Goal: Information Seeking & Learning: Learn about a topic

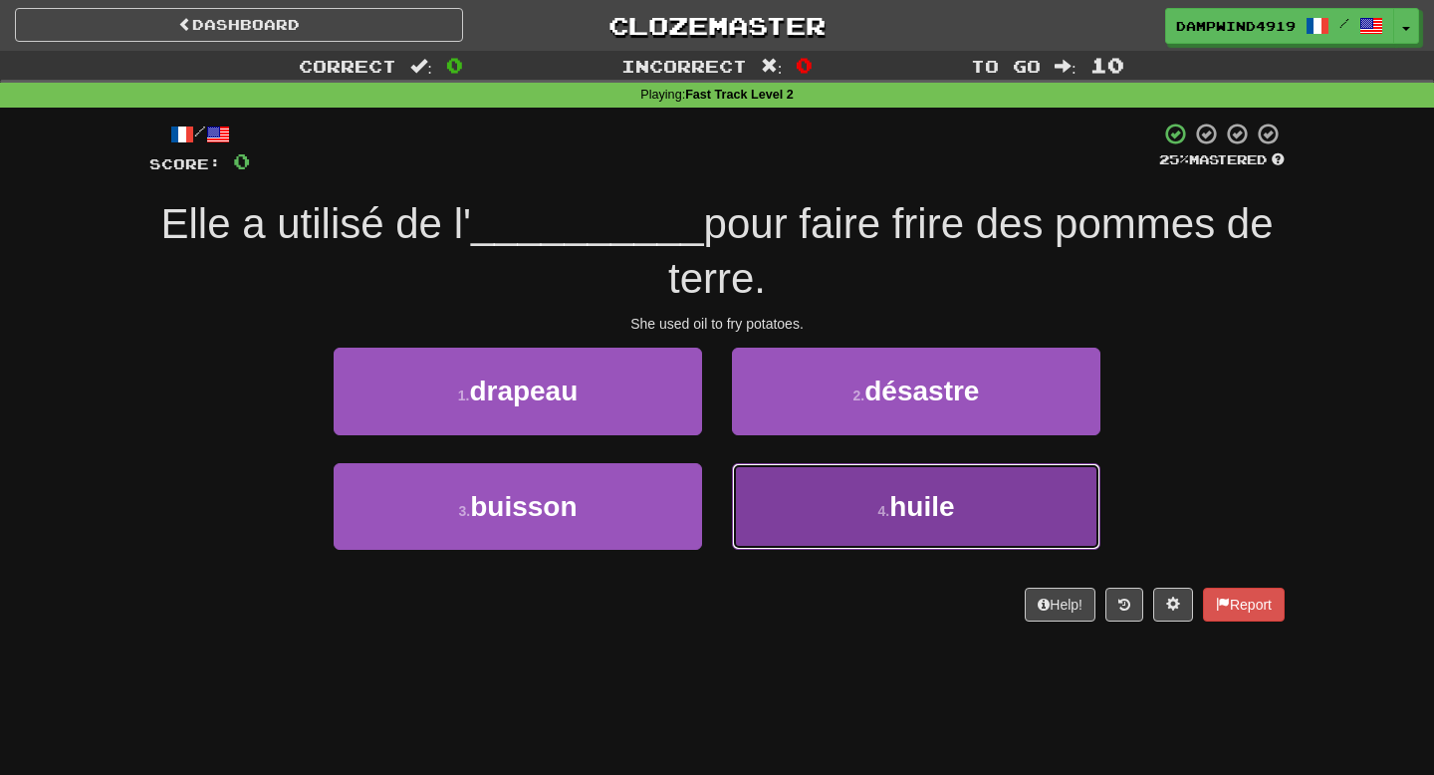
click at [800, 482] on button "4 . huile" at bounding box center [916, 506] width 368 height 87
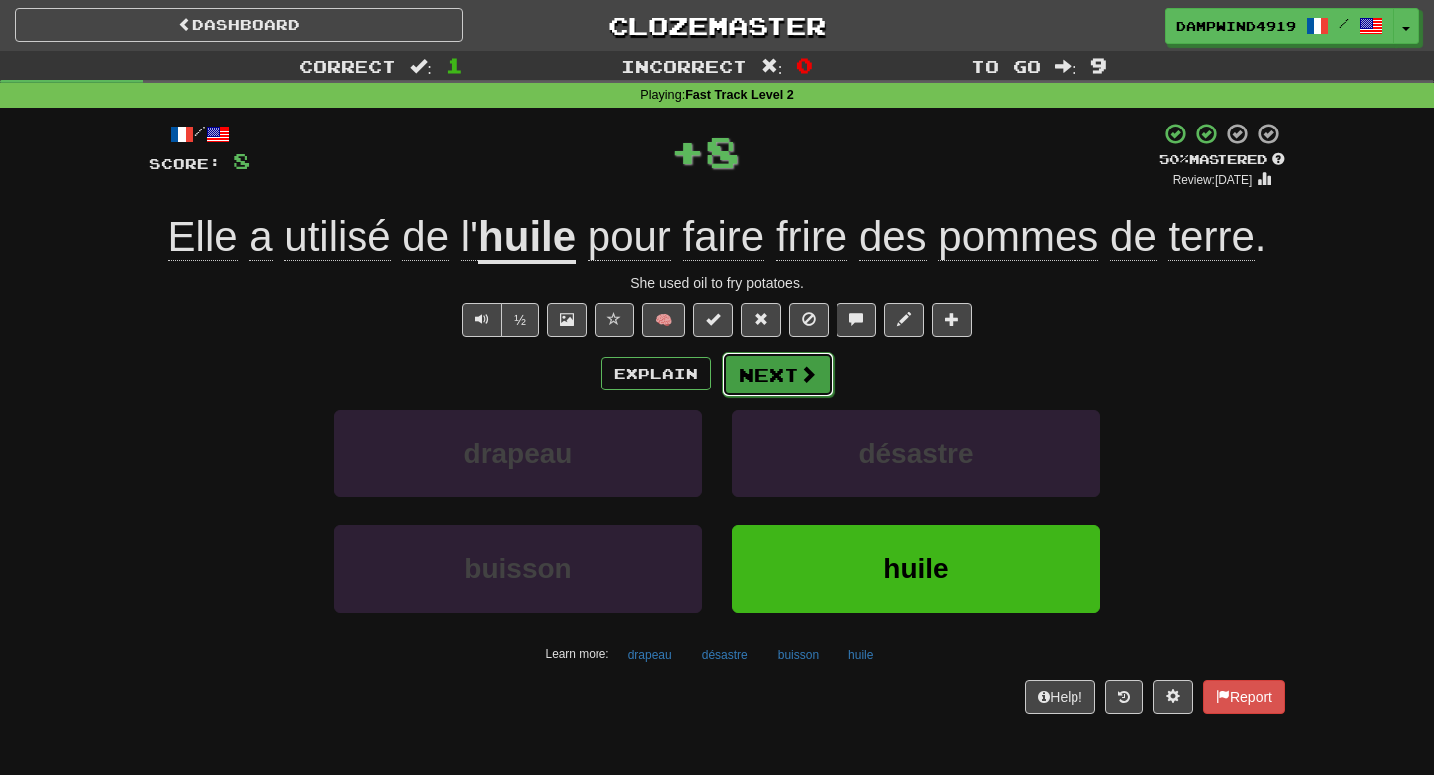
click at [783, 371] on button "Next" at bounding box center [778, 375] width 112 height 46
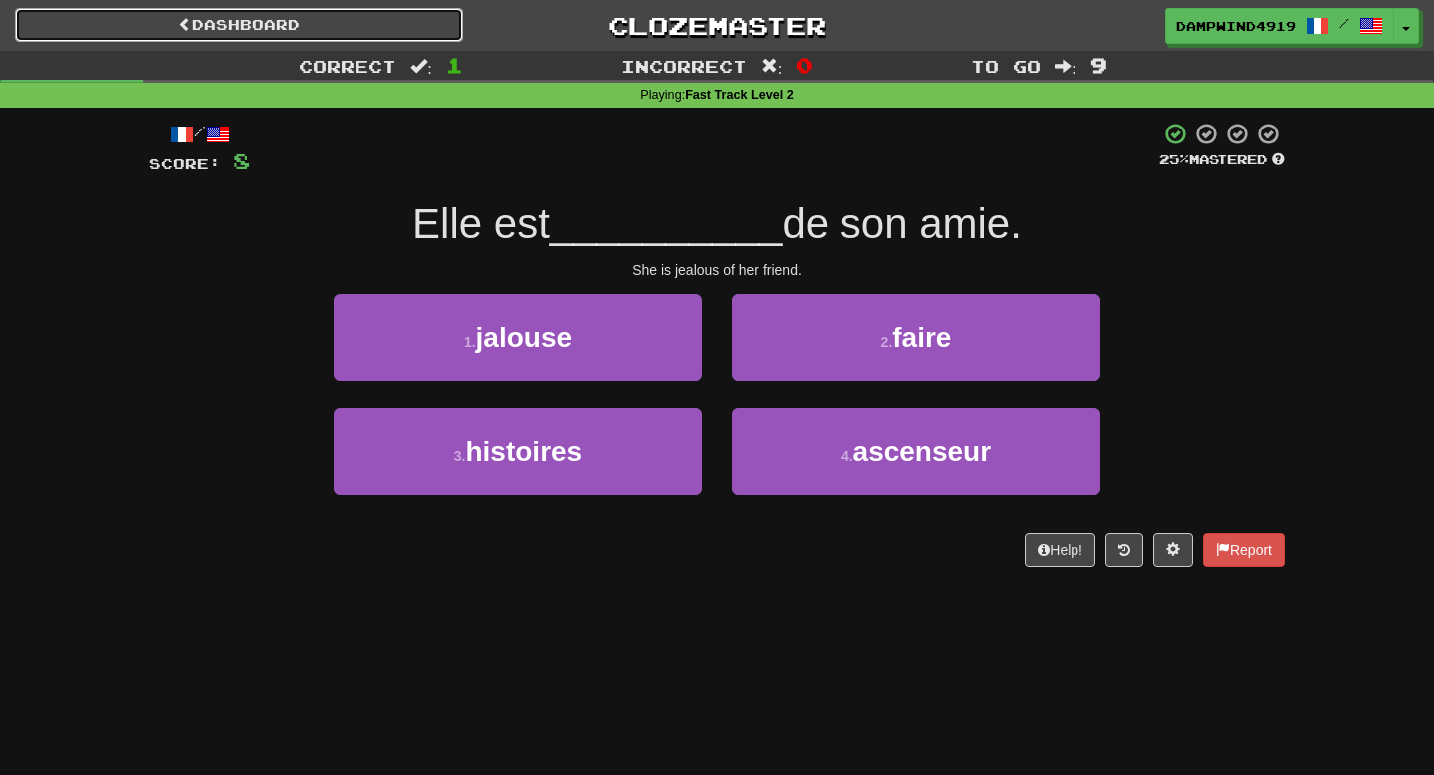
click at [241, 12] on link "Dashboard" at bounding box center [239, 25] width 448 height 34
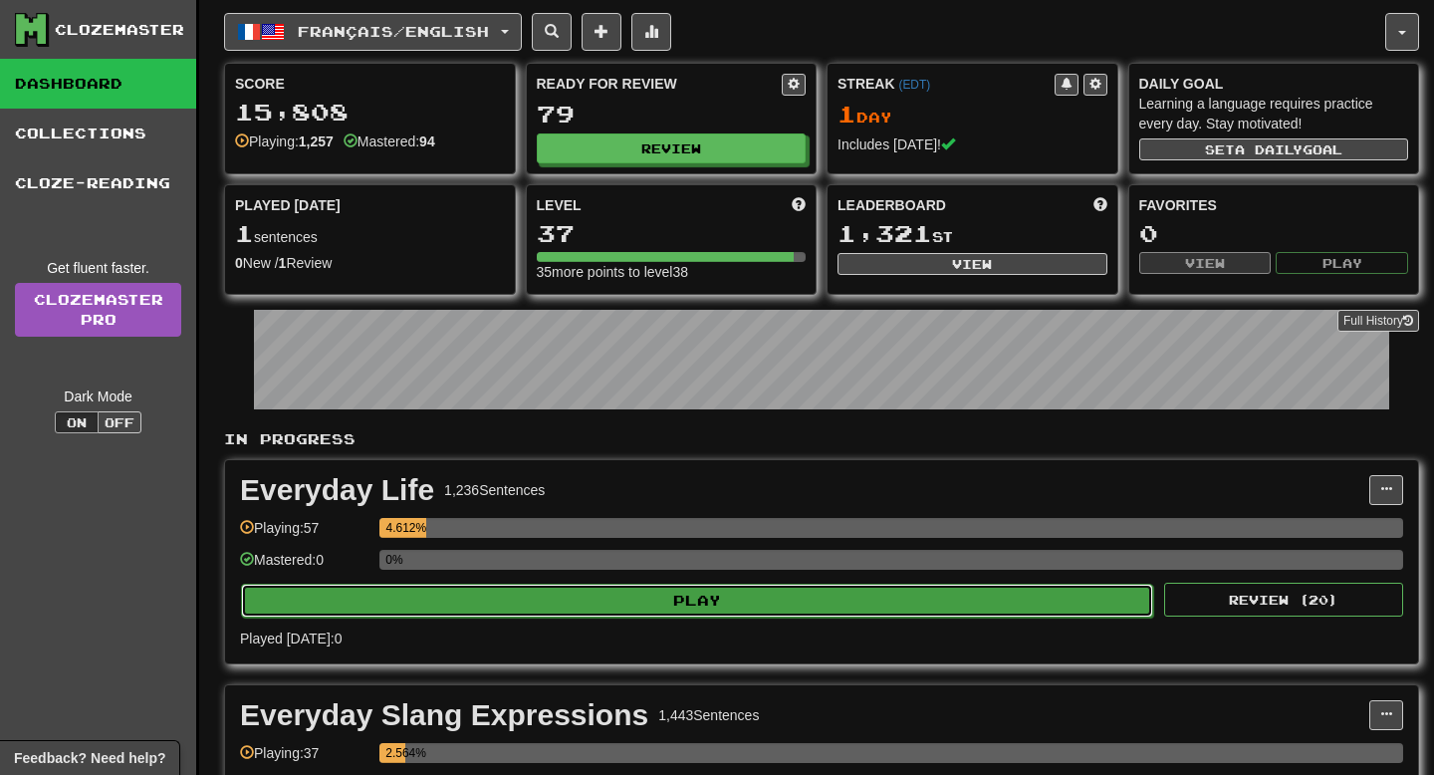
click at [681, 589] on button "Play" at bounding box center [697, 601] width 912 height 34
select select "**"
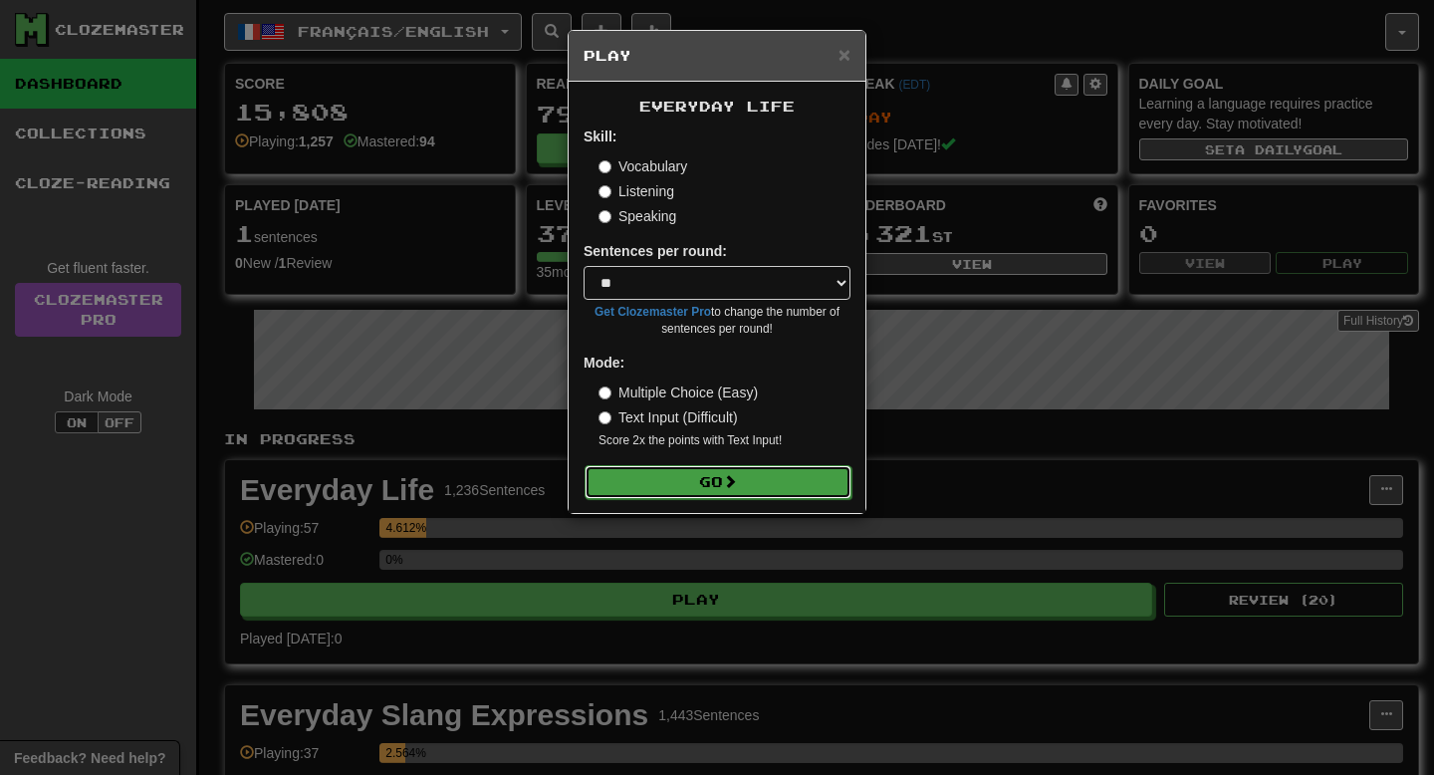
click at [692, 476] on button "Go" at bounding box center [718, 482] width 267 height 34
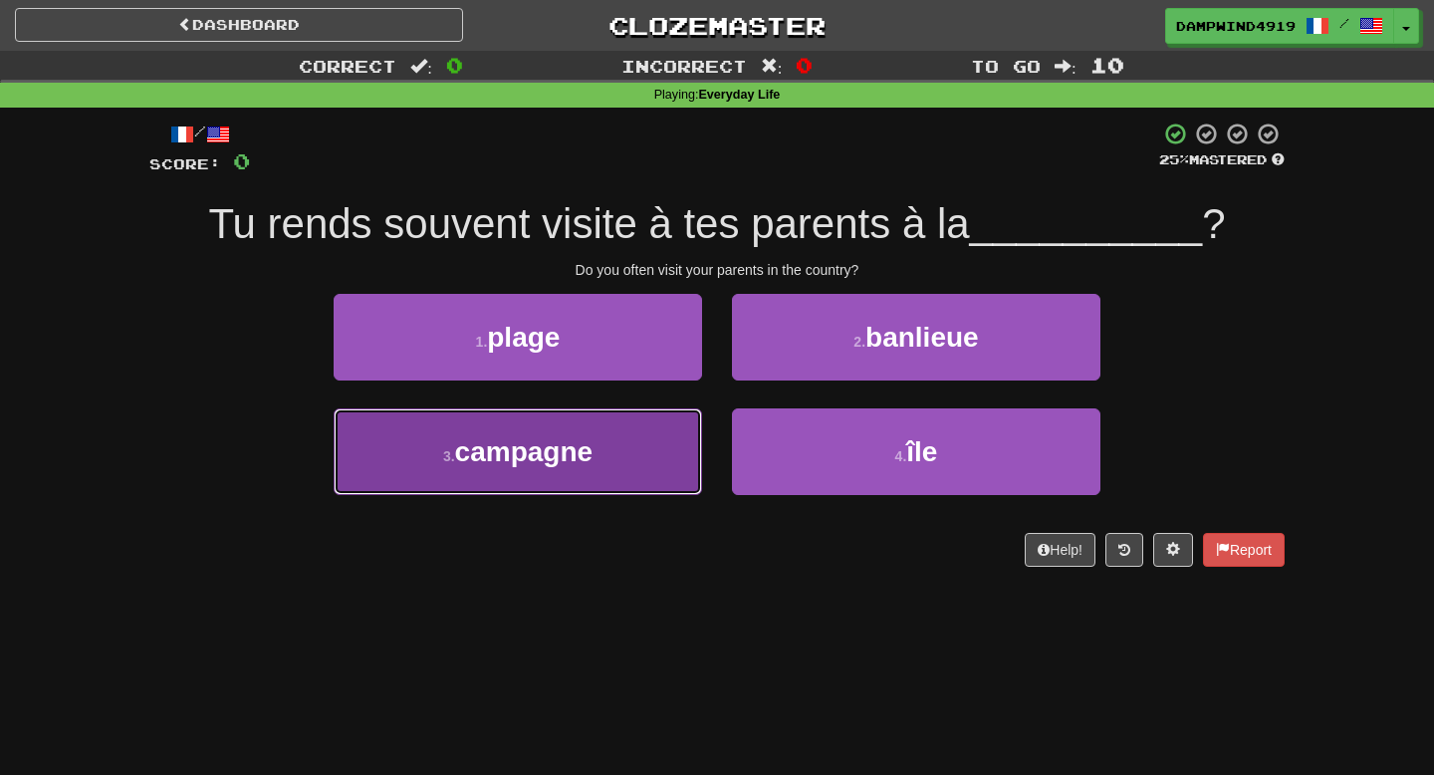
click at [653, 428] on button "3 . campagne" at bounding box center [518, 451] width 368 height 87
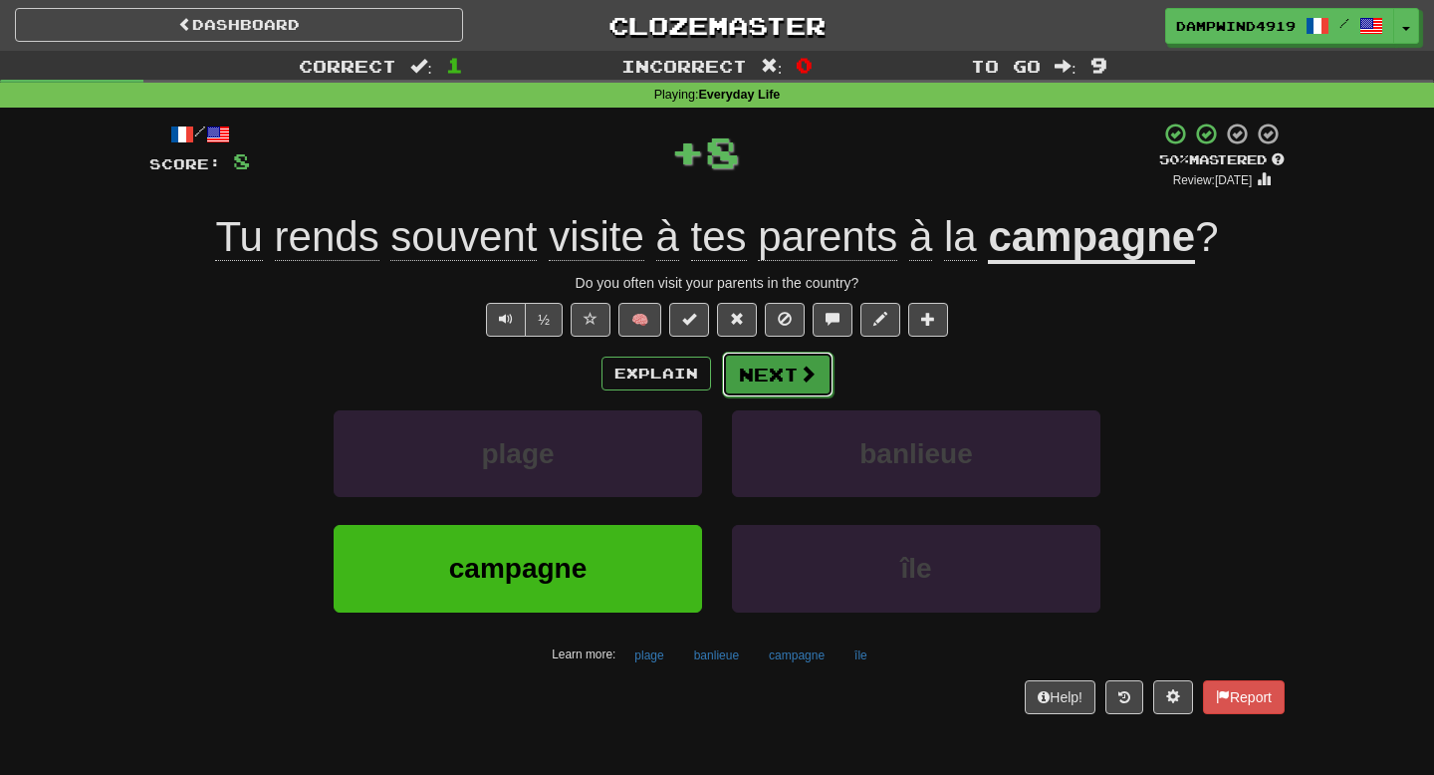
click at [756, 380] on button "Next" at bounding box center [778, 375] width 112 height 46
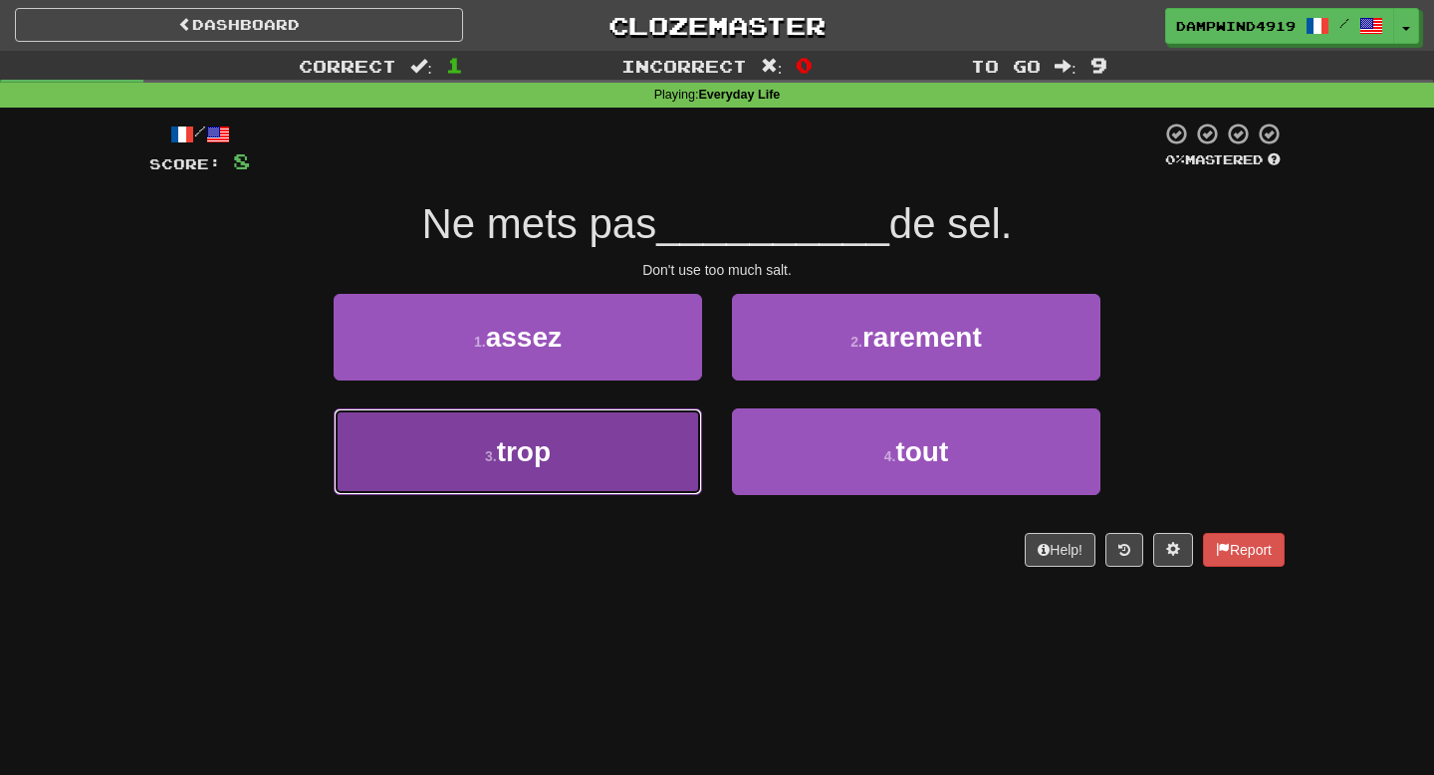
click at [636, 454] on button "3 . trop" at bounding box center [518, 451] width 368 height 87
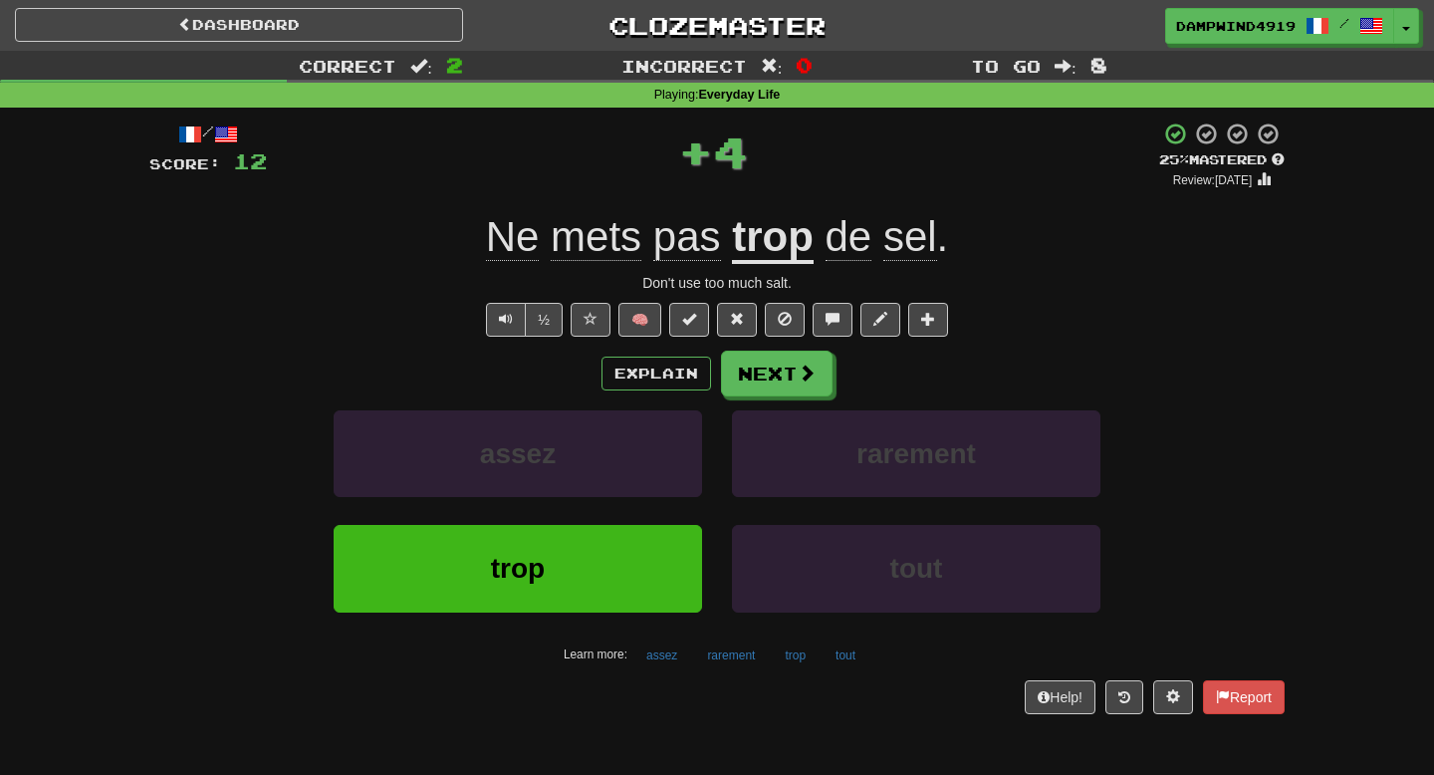
click at [809, 349] on div "/ Score: 12 + 4 25 % Mastered Review: 2025-08-21 Ne mets pas trop de sel . Don'…" at bounding box center [716, 417] width 1135 height 592
click at [799, 389] on button "Next" at bounding box center [778, 375] width 112 height 46
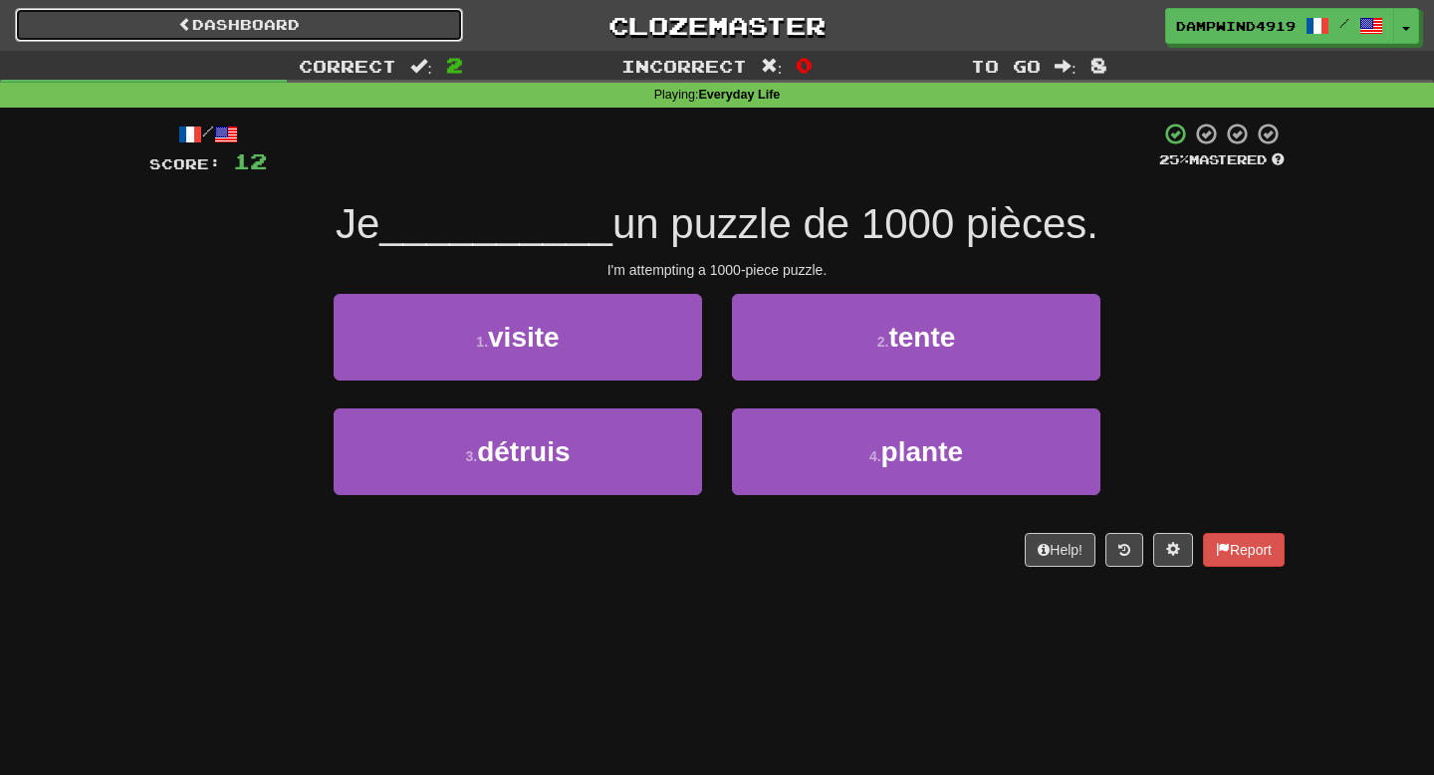
click at [262, 14] on link "Dashboard" at bounding box center [239, 25] width 448 height 34
